Goal: Navigation & Orientation: Find specific page/section

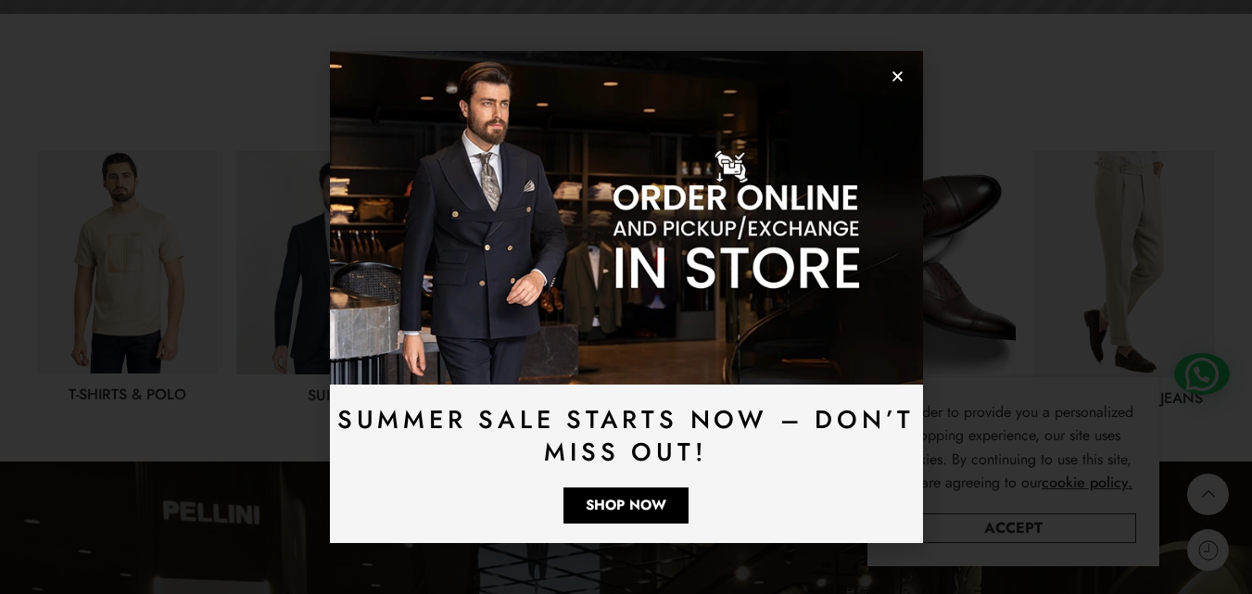
click at [891, 76] on icon "Close" at bounding box center [897, 76] width 14 height 14
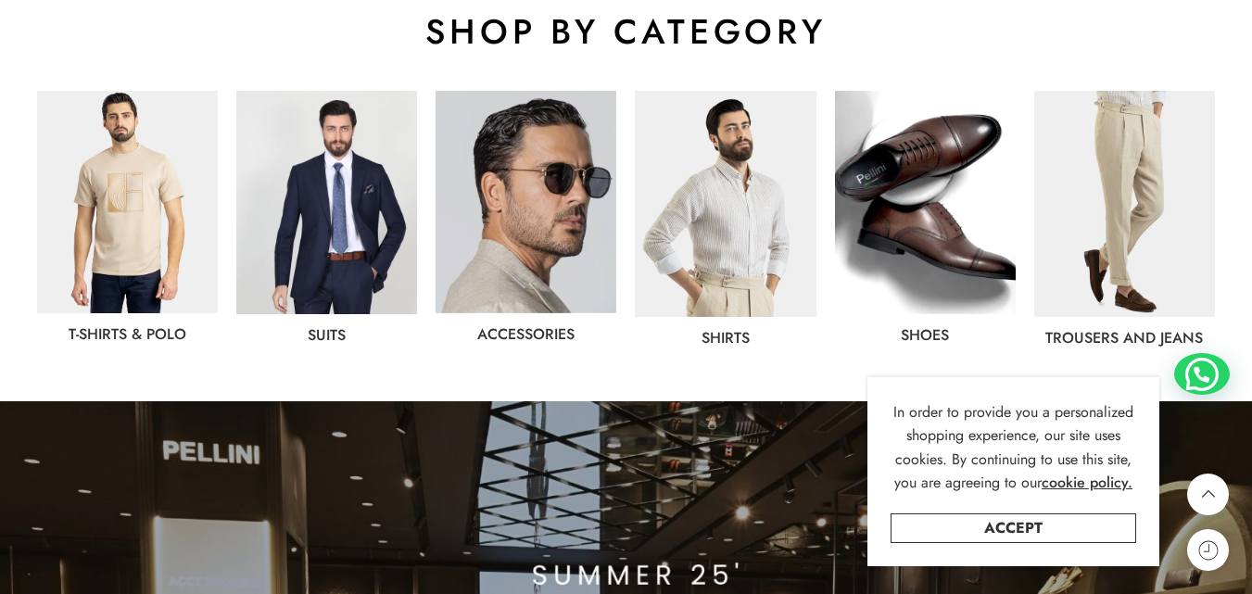
scroll to position [1019, 0]
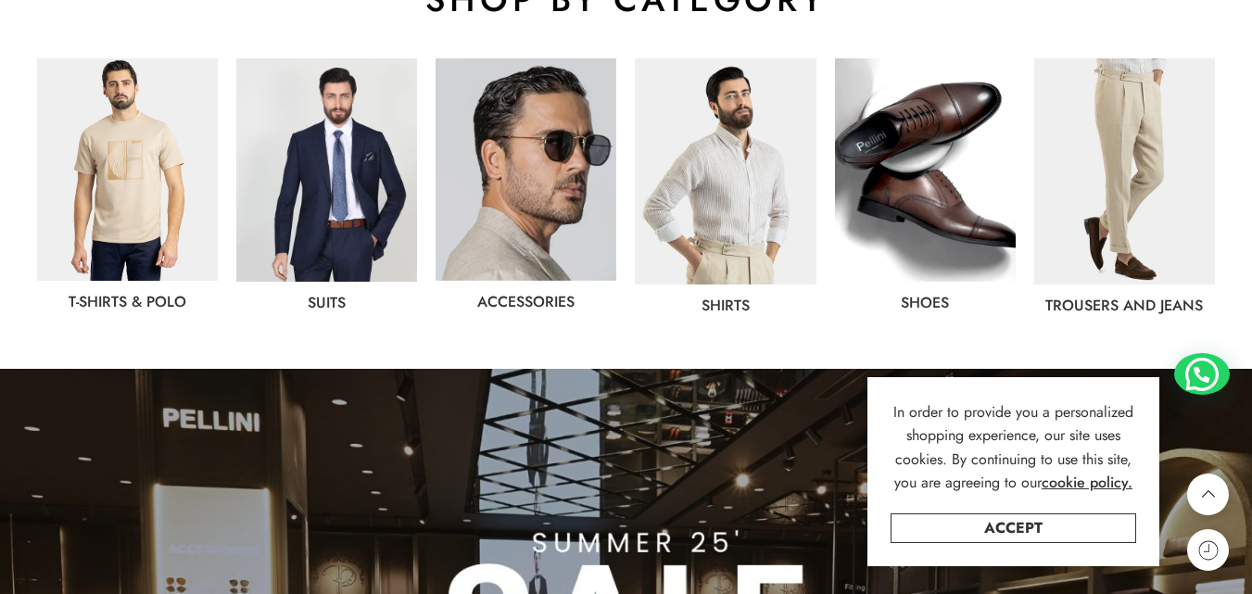
click at [150, 168] on img at bounding box center [127, 169] width 181 height 222
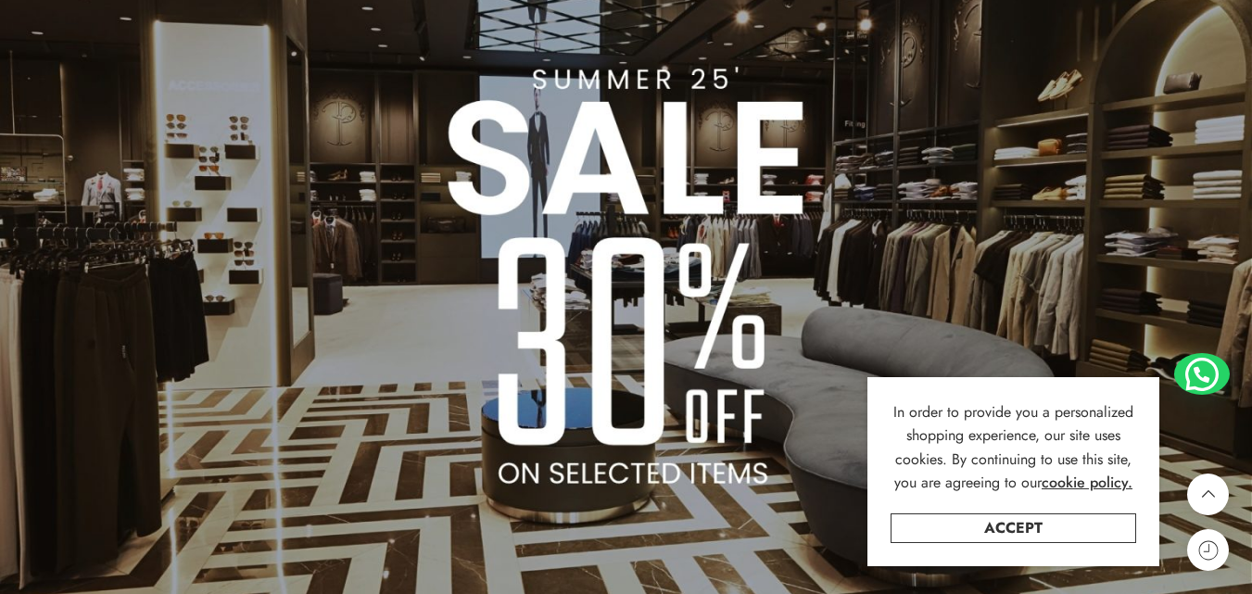
scroll to position [1734, 0]
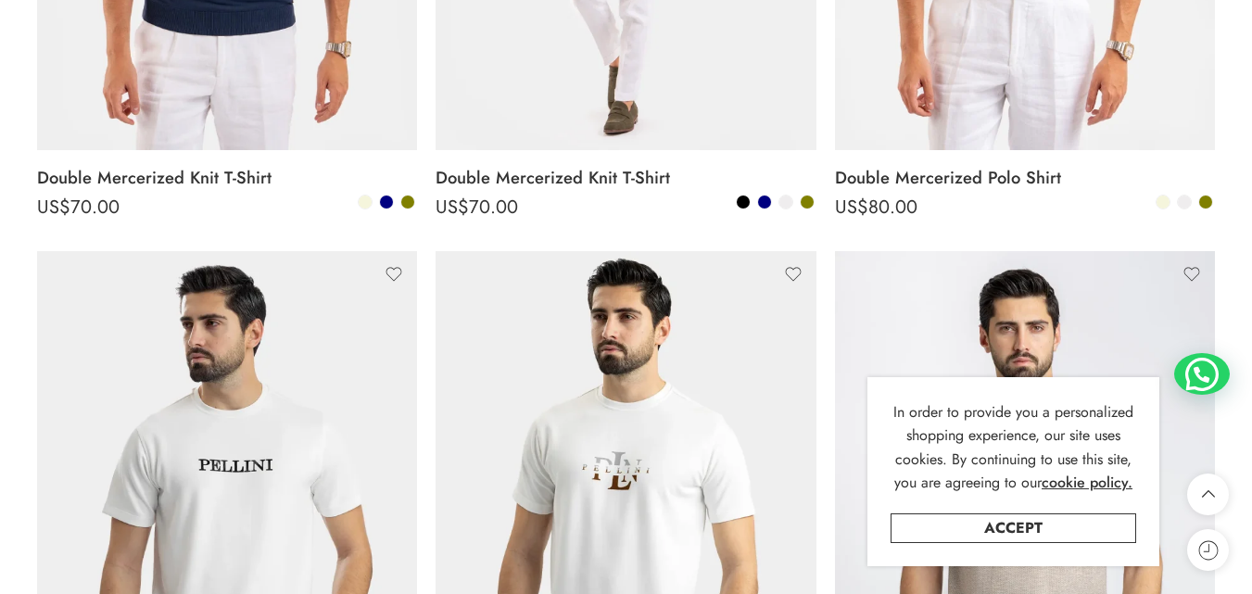
scroll to position [834, 0]
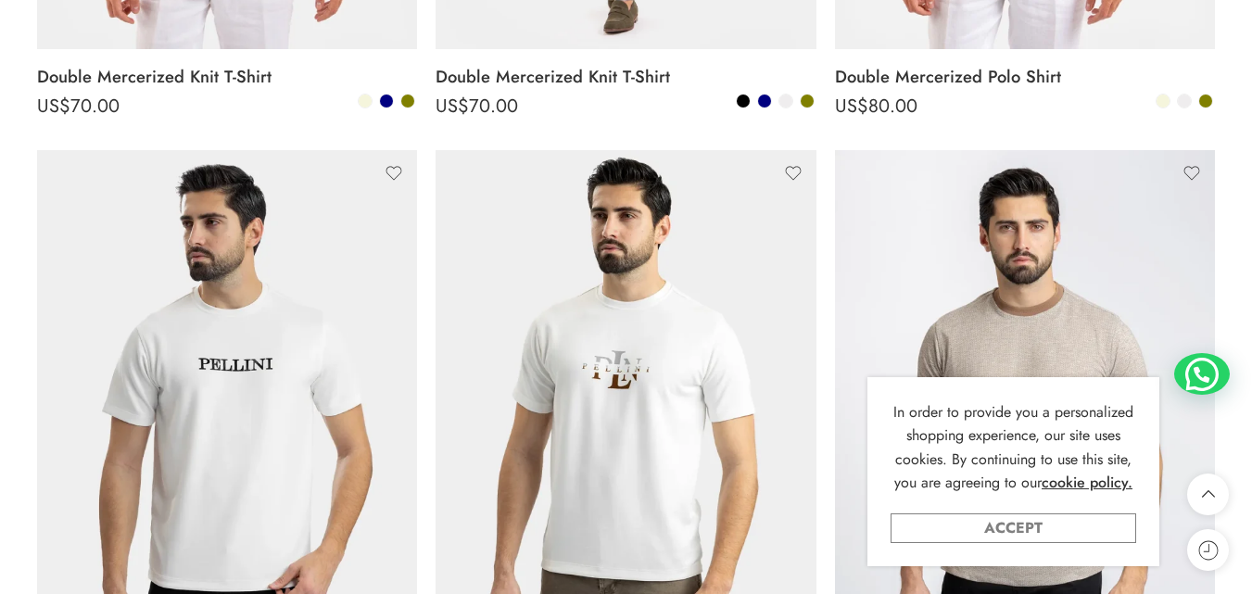
click at [1066, 536] on link "Accept" at bounding box center [1013, 528] width 246 height 30
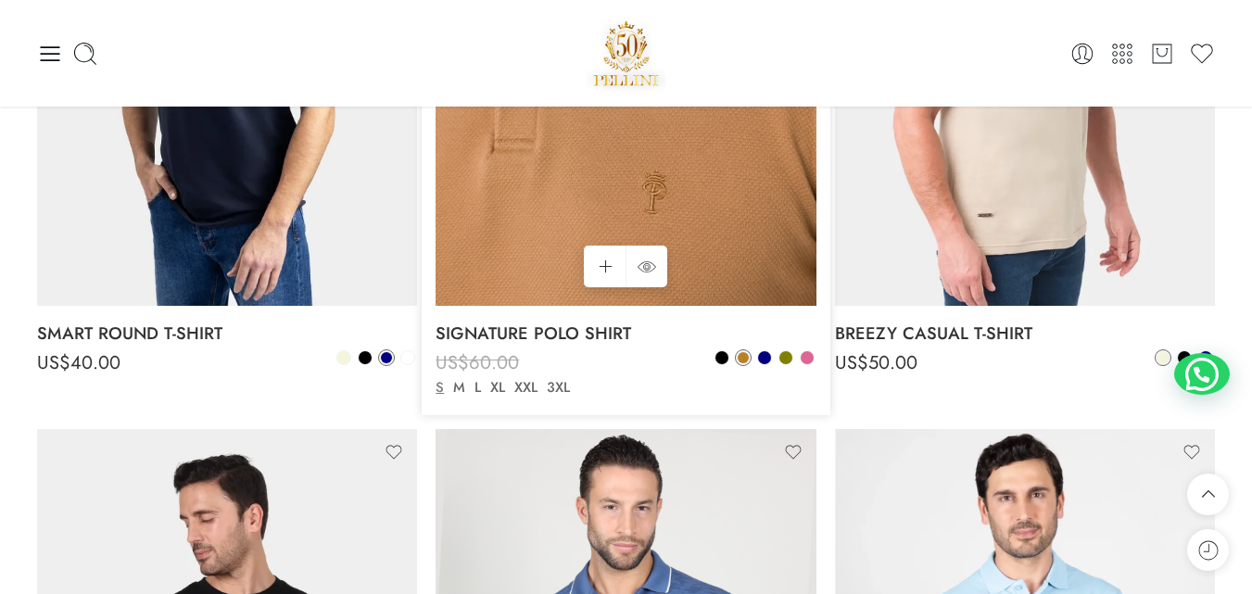
scroll to position [3428, 0]
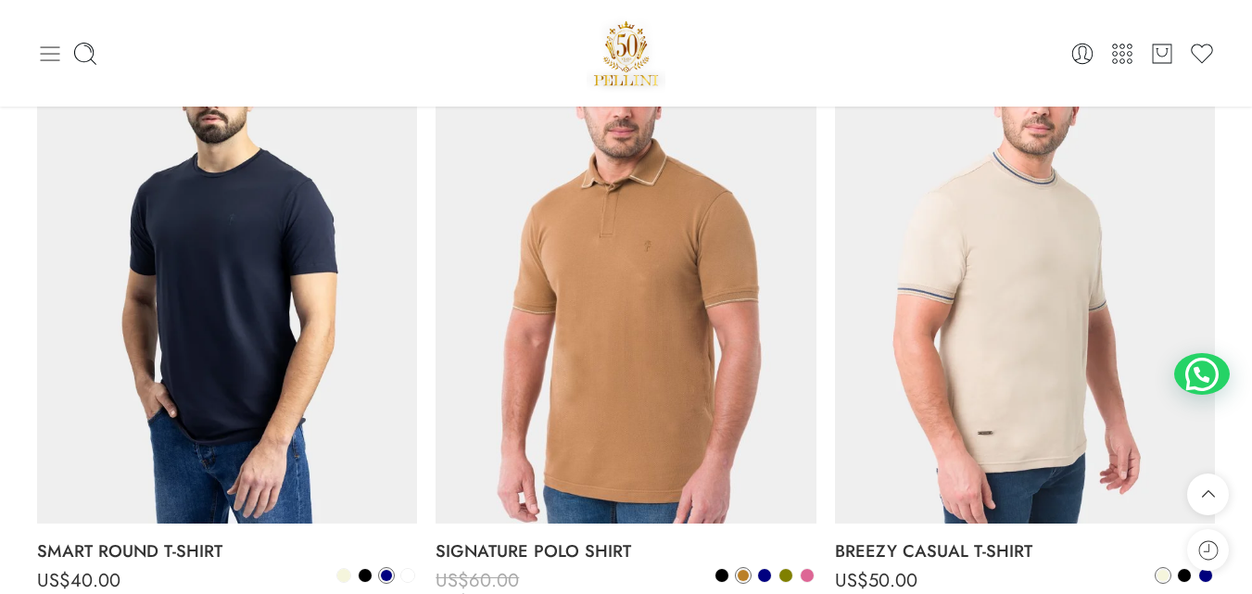
click at [46, 55] on icon at bounding box center [50, 54] width 26 height 26
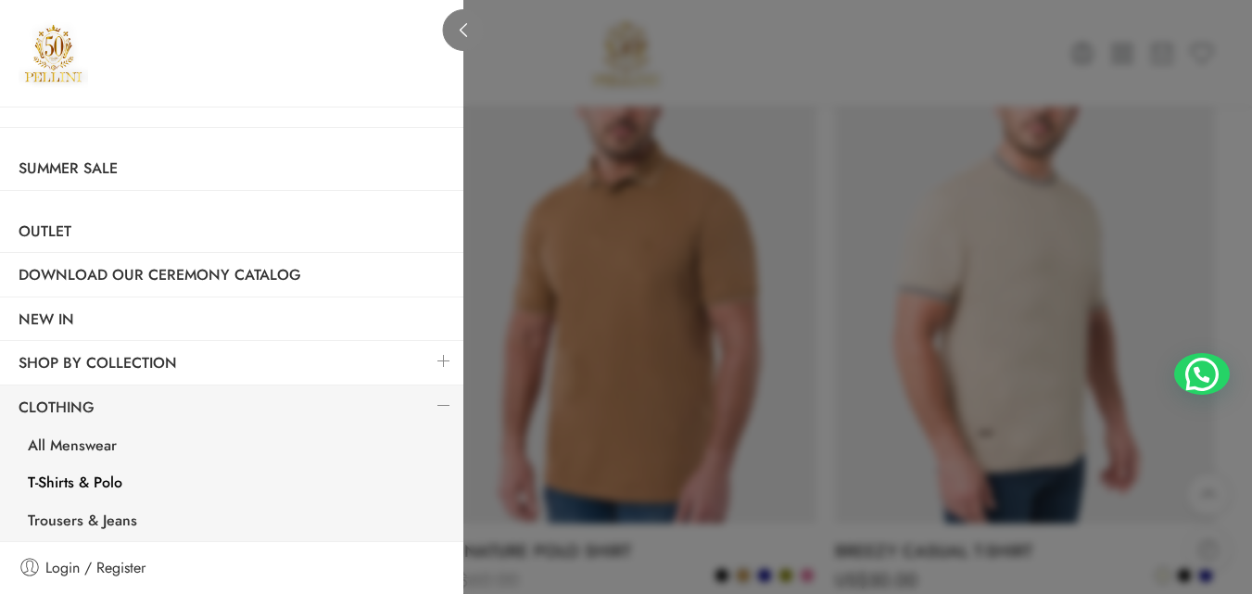
click at [460, 35] on icon at bounding box center [464, 30] width 14 height 14
